Goal: Information Seeking & Learning: Learn about a topic

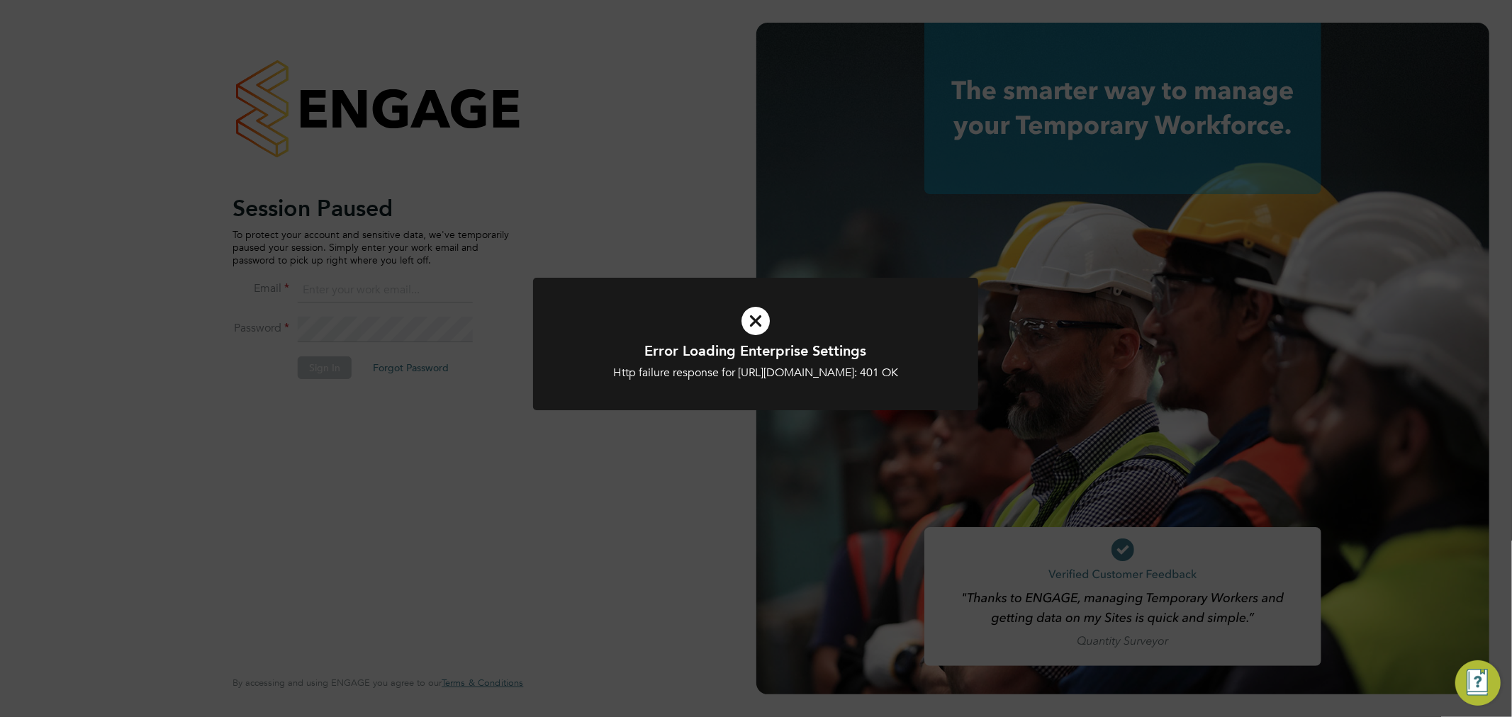
type input "chloe.whittall@linsco.com"
click at [745, 338] on icon at bounding box center [755, 321] width 369 height 55
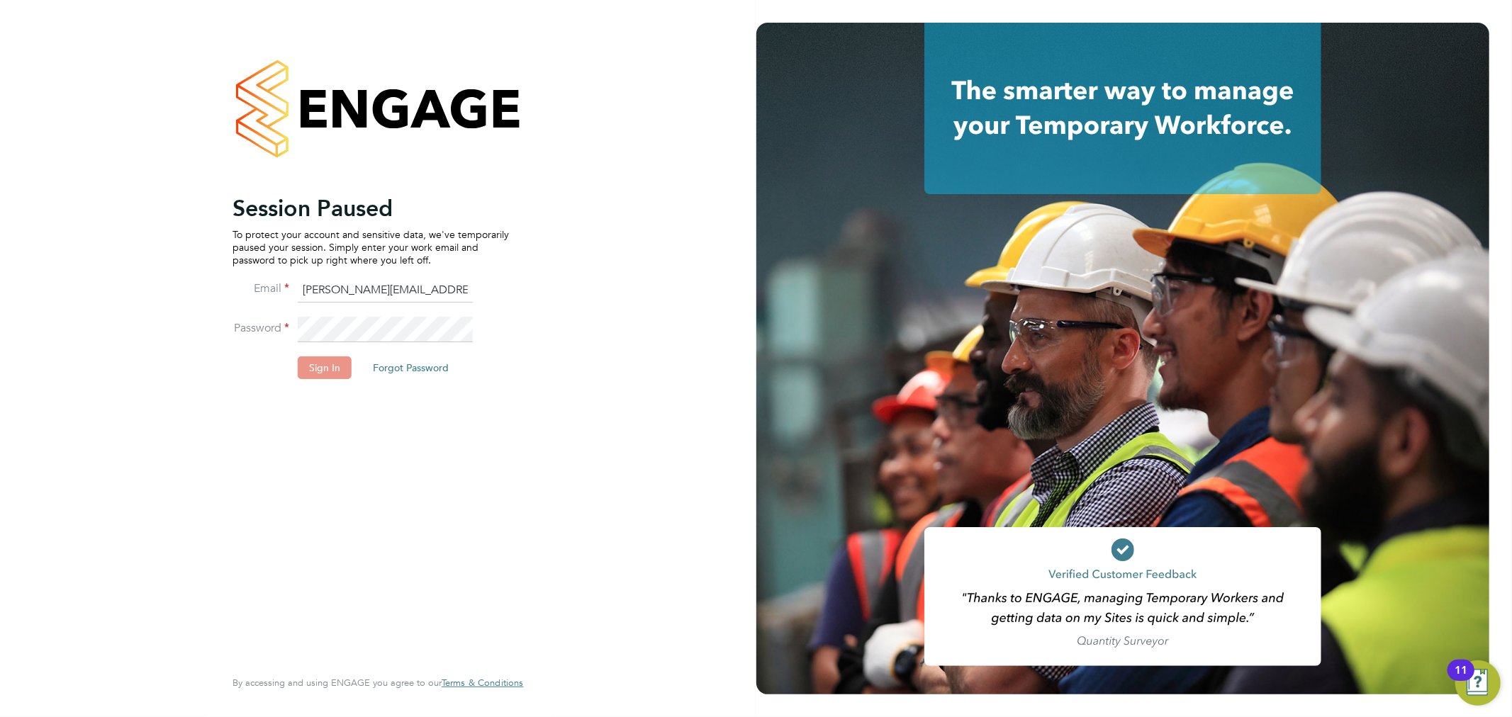
click at [334, 374] on button "Sign In" at bounding box center [325, 368] width 54 height 23
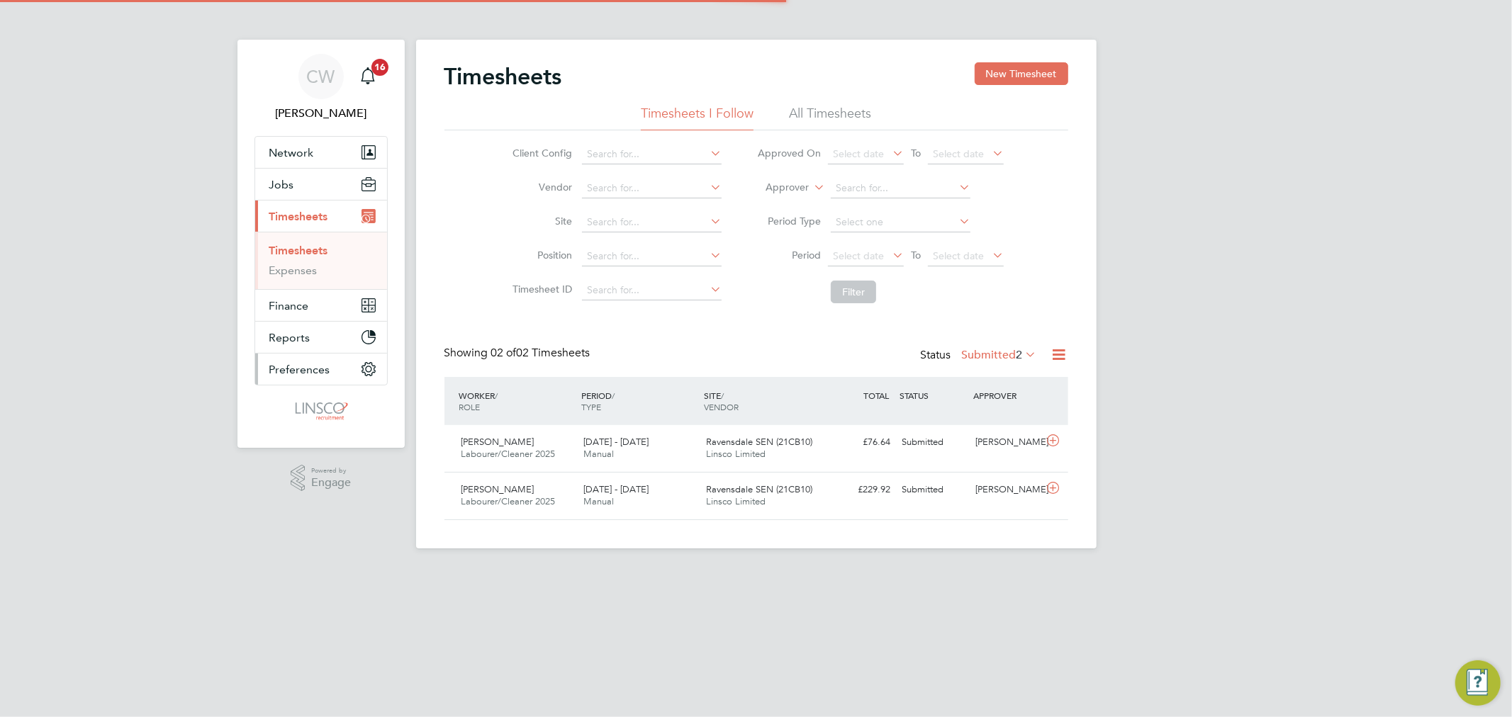
scroll to position [35, 123]
click at [289, 183] on span "Jobs" at bounding box center [281, 184] width 25 height 13
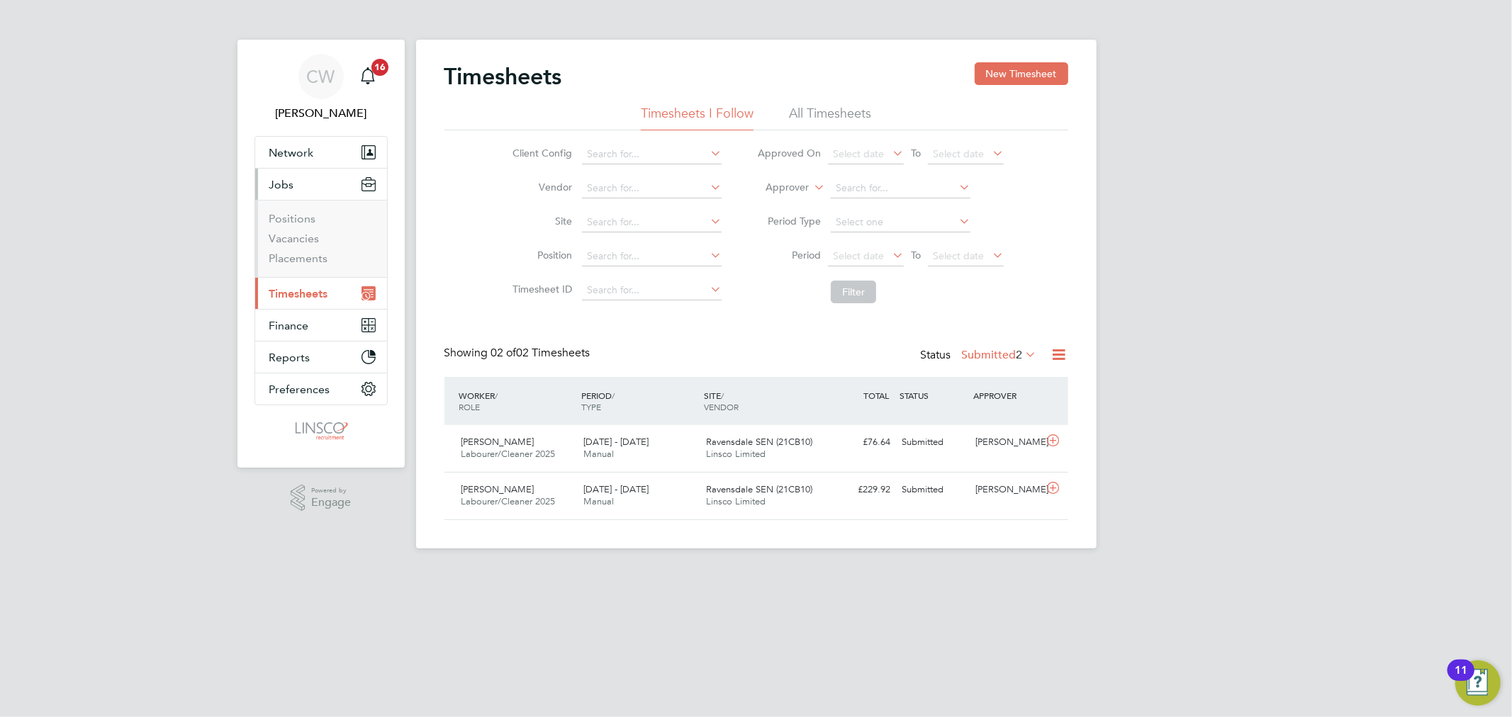
click at [306, 228] on li "Positions" at bounding box center [322, 222] width 106 height 20
click at [302, 239] on link "Vacancies" at bounding box center [294, 238] width 50 height 13
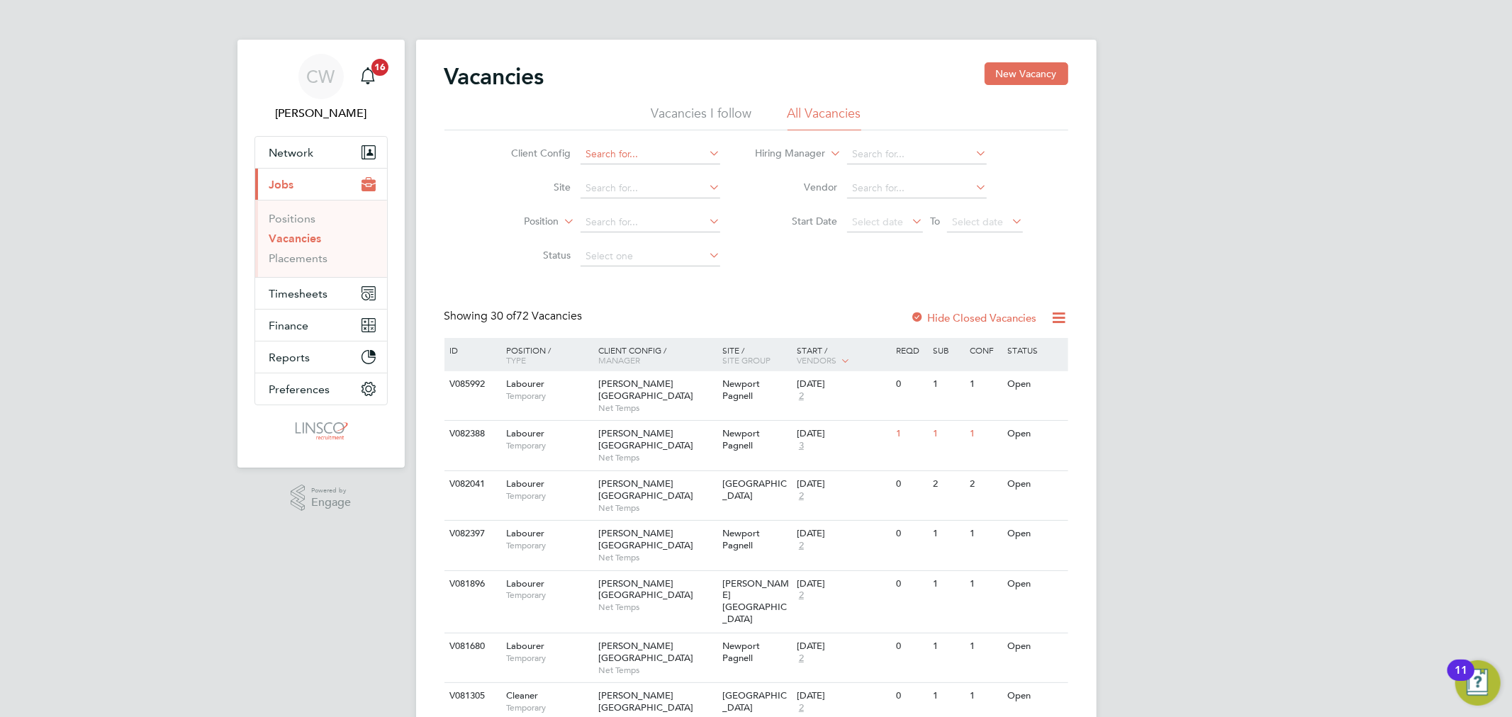
click at [656, 155] on input at bounding box center [651, 155] width 140 height 20
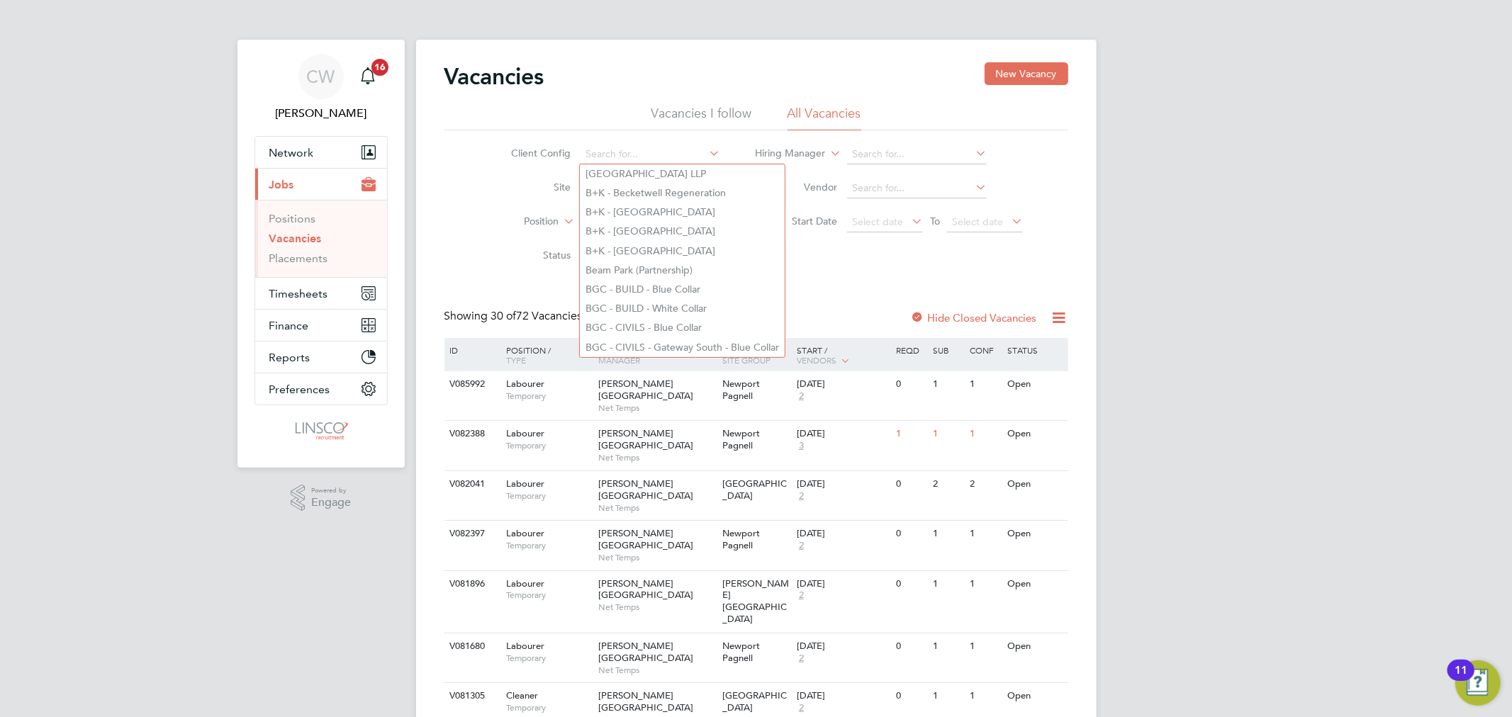
click at [674, 107] on li "Vacancies I follow" at bounding box center [702, 118] width 101 height 26
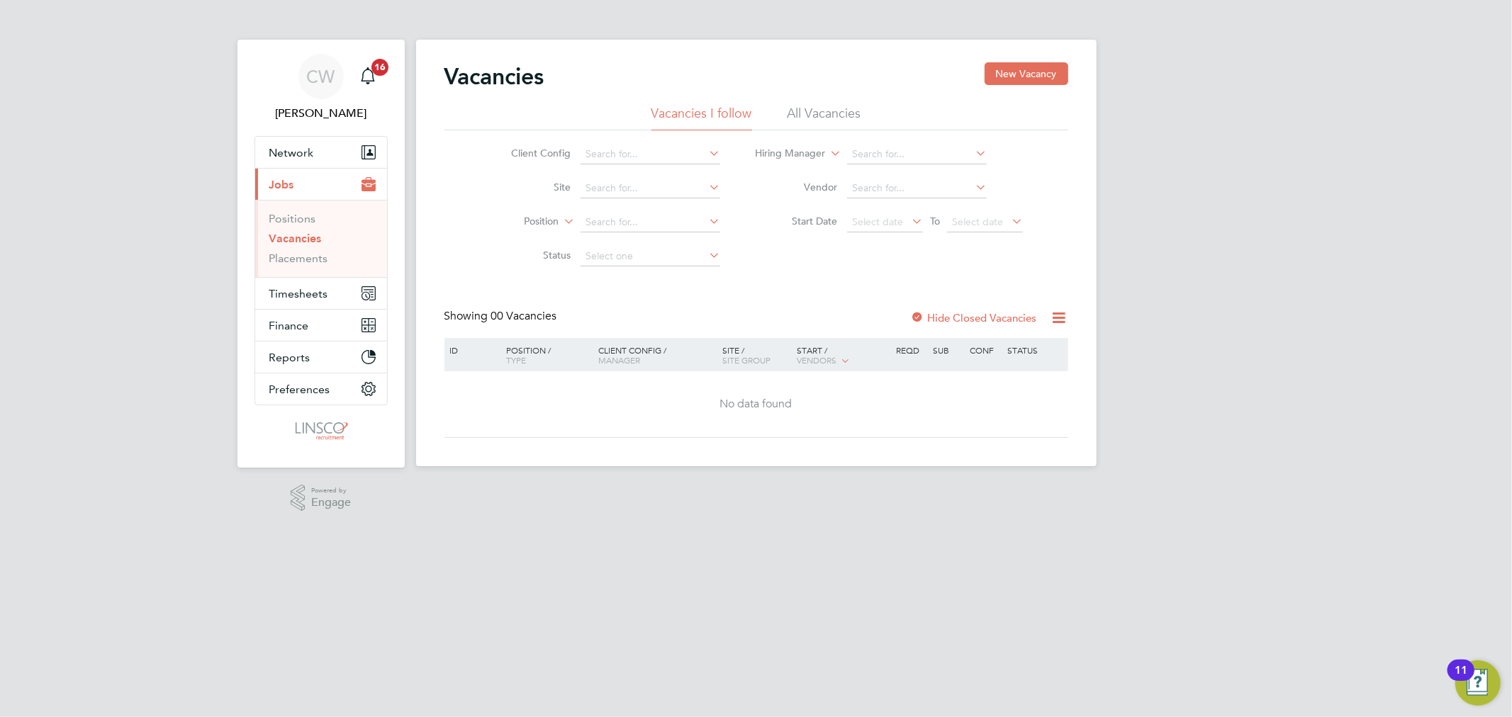
click at [820, 108] on li "All Vacancies" at bounding box center [825, 118] width 74 height 26
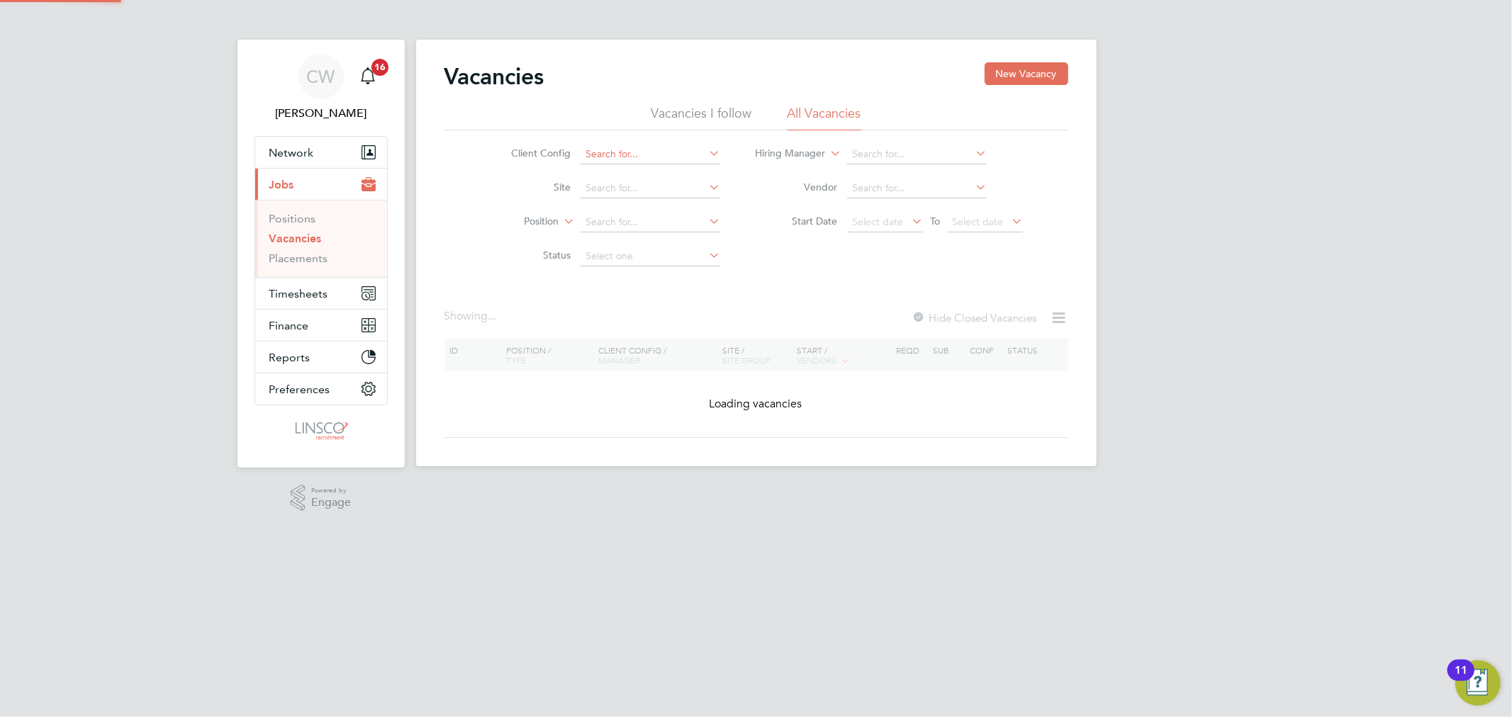
click at [639, 161] on input at bounding box center [651, 155] width 140 height 20
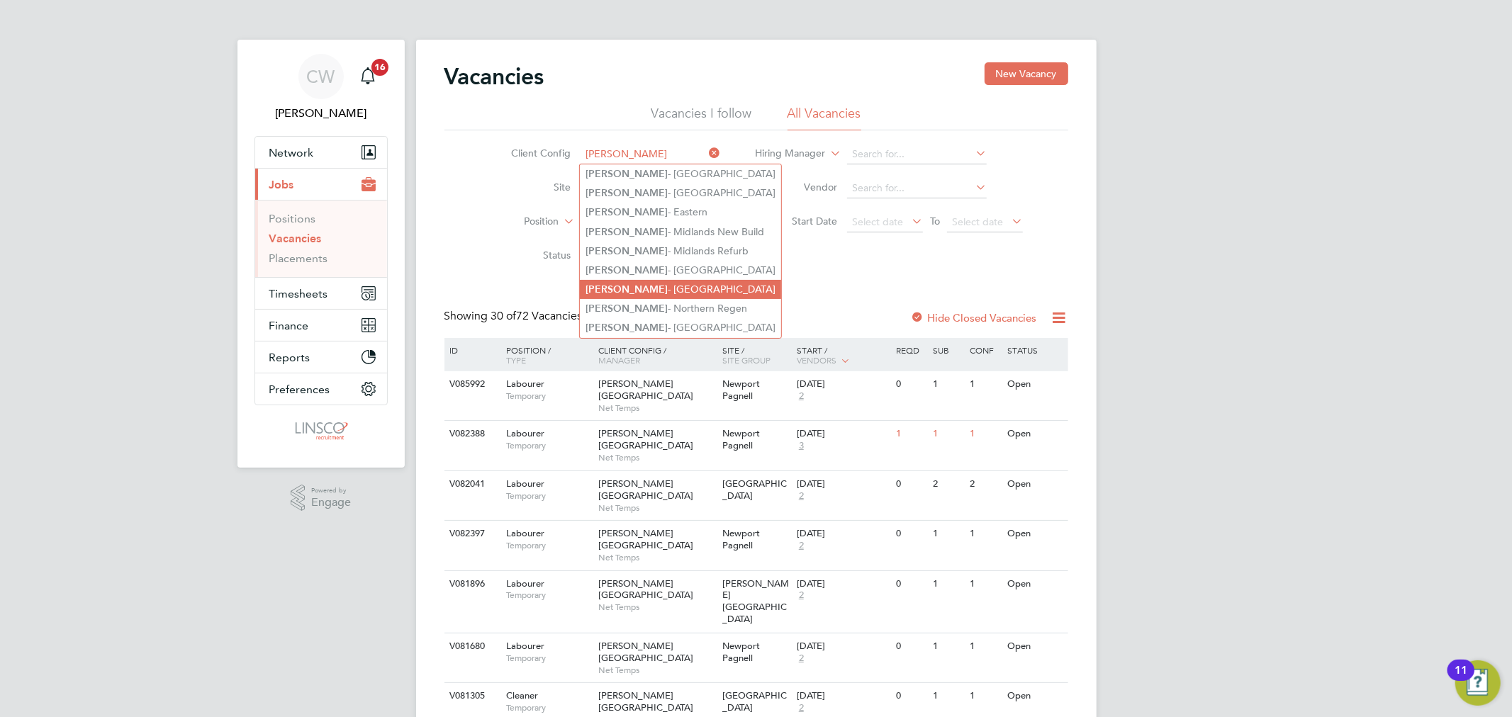
click at [659, 281] on li "Lovell - North West" at bounding box center [680, 289] width 201 height 19
type input "[PERSON_NAME] - [GEOGRAPHIC_DATA]"
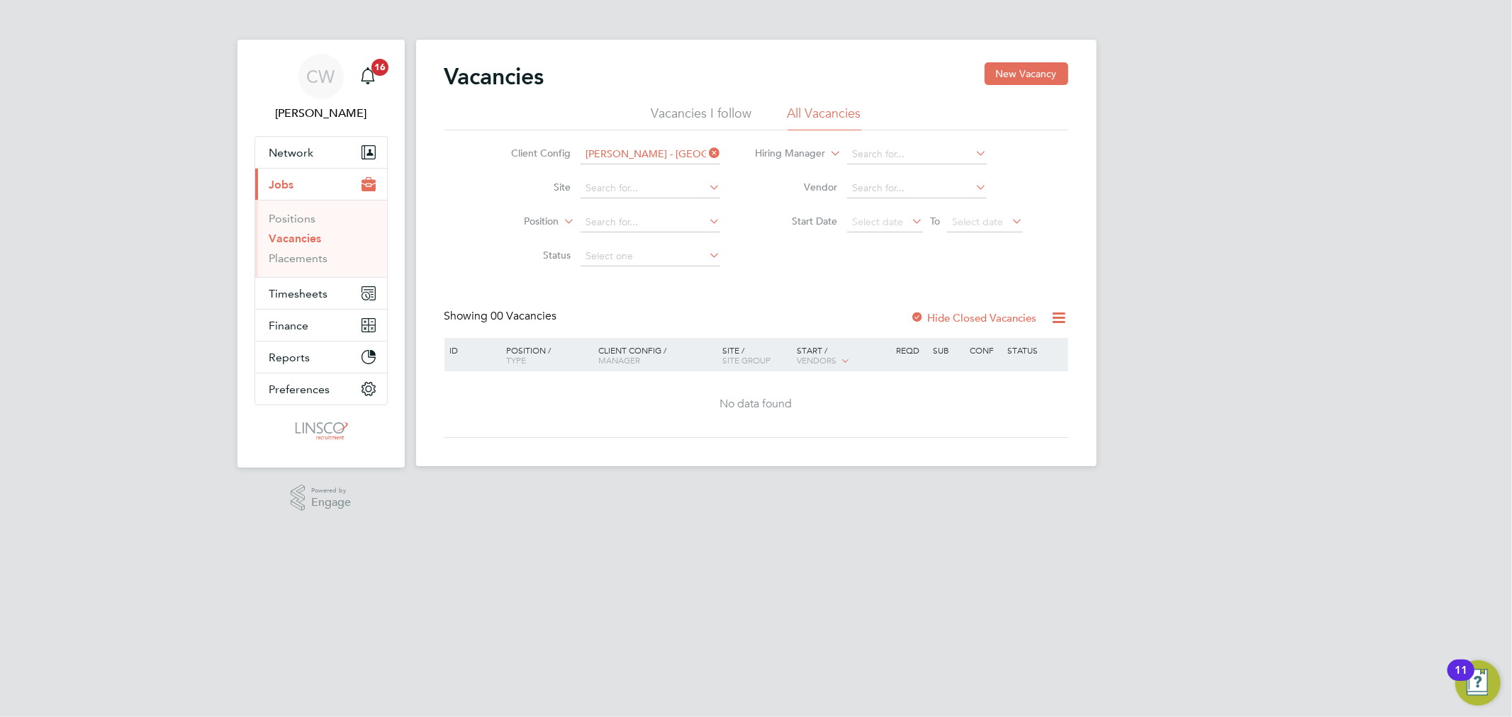
click at [1001, 313] on label "Hide Closed Vacancies" at bounding box center [974, 317] width 126 height 13
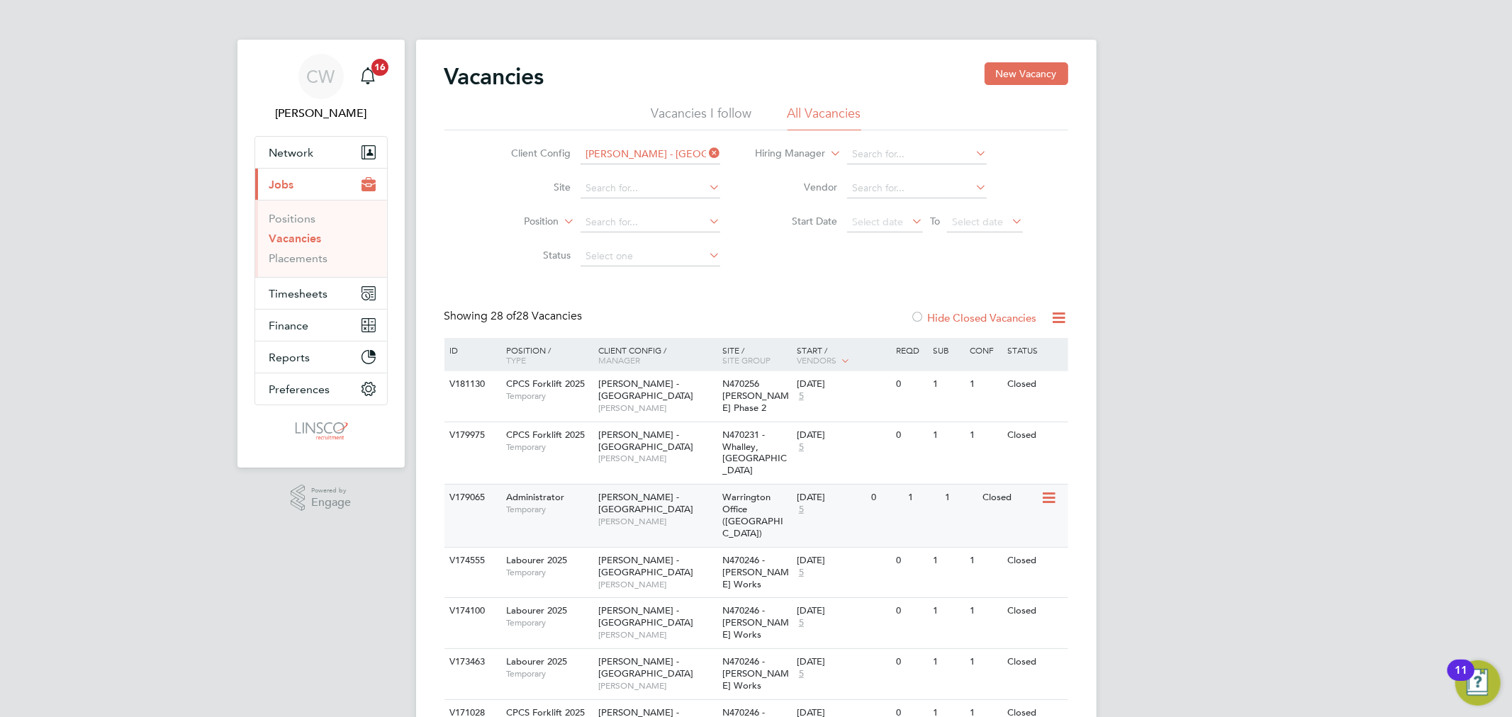
click at [681, 516] on span "[PERSON_NAME]" at bounding box center [656, 521] width 117 height 11
